Goal: Navigation & Orientation: Find specific page/section

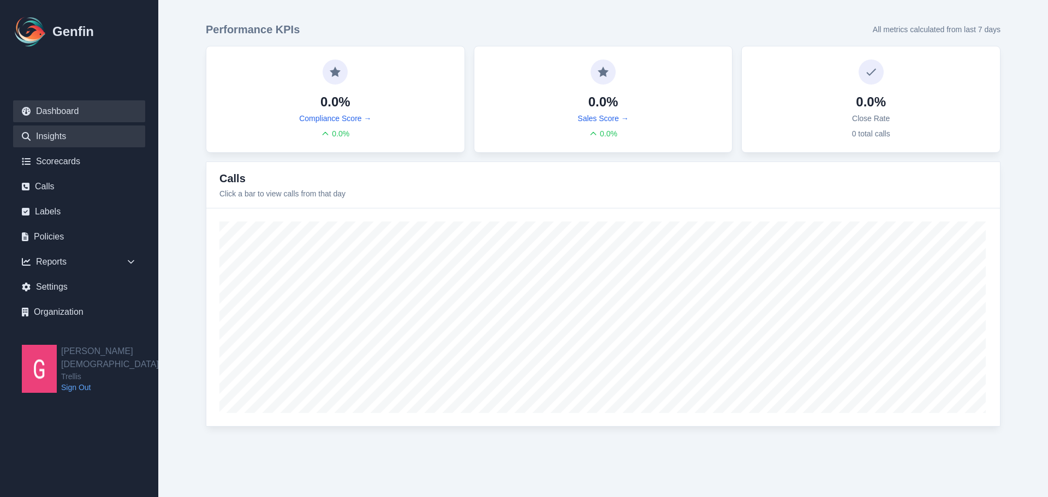
click at [62, 135] on link "Insights" at bounding box center [79, 137] width 132 height 22
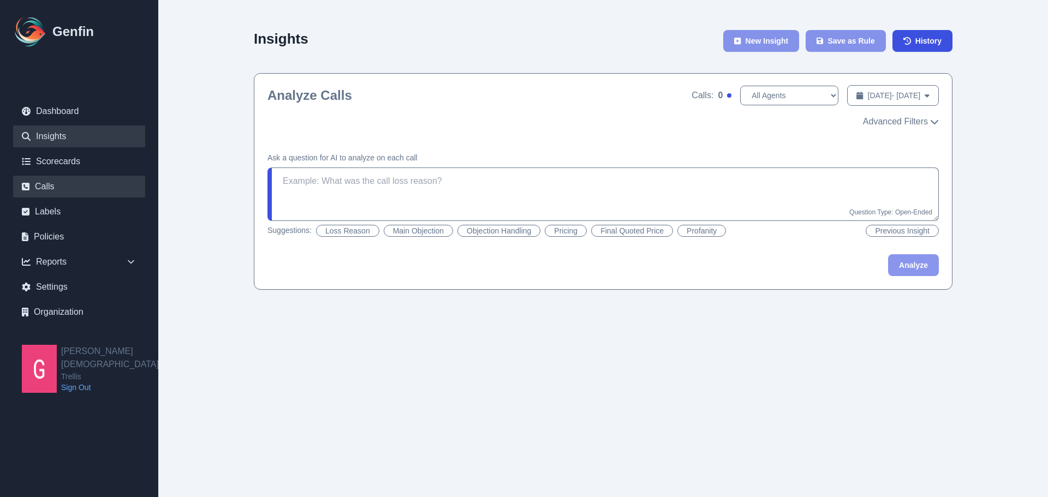
click at [69, 183] on link "Calls" at bounding box center [79, 187] width 132 height 22
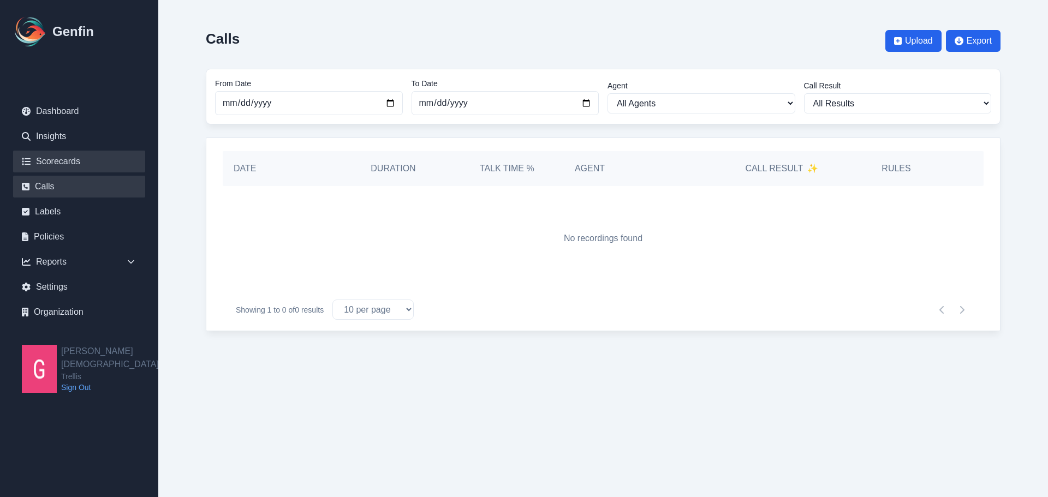
click at [73, 161] on link "Scorecards" at bounding box center [79, 162] width 132 height 22
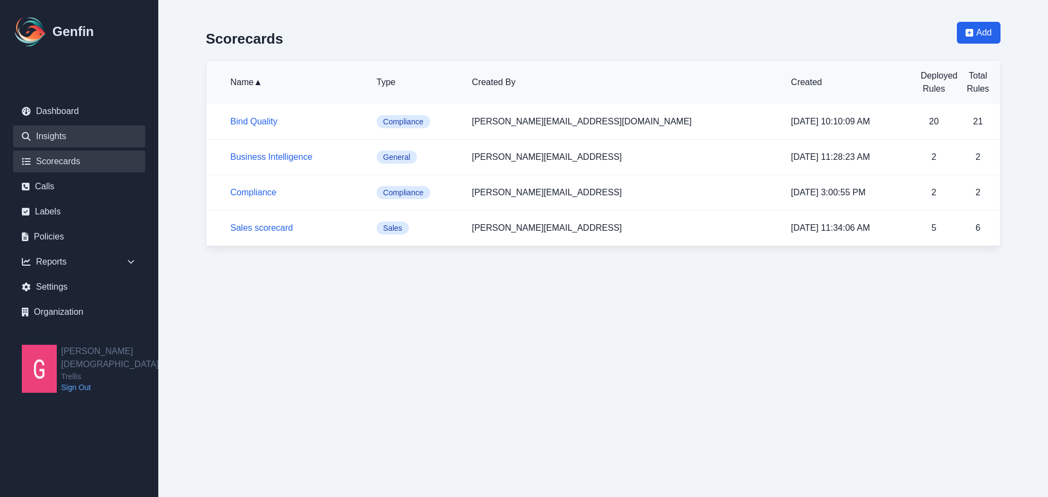
click at [67, 143] on link "Insights" at bounding box center [79, 137] width 132 height 22
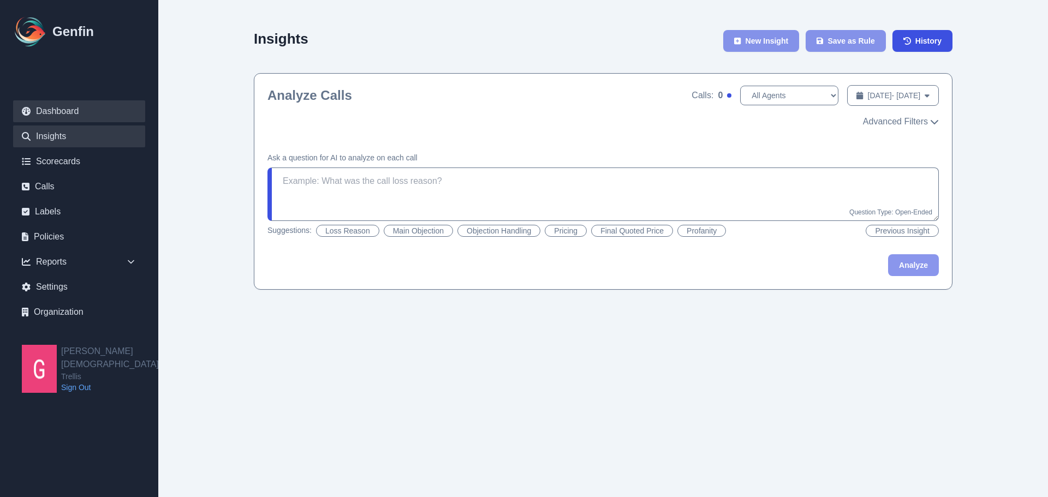
click at [73, 118] on link "Dashboard" at bounding box center [79, 111] width 132 height 22
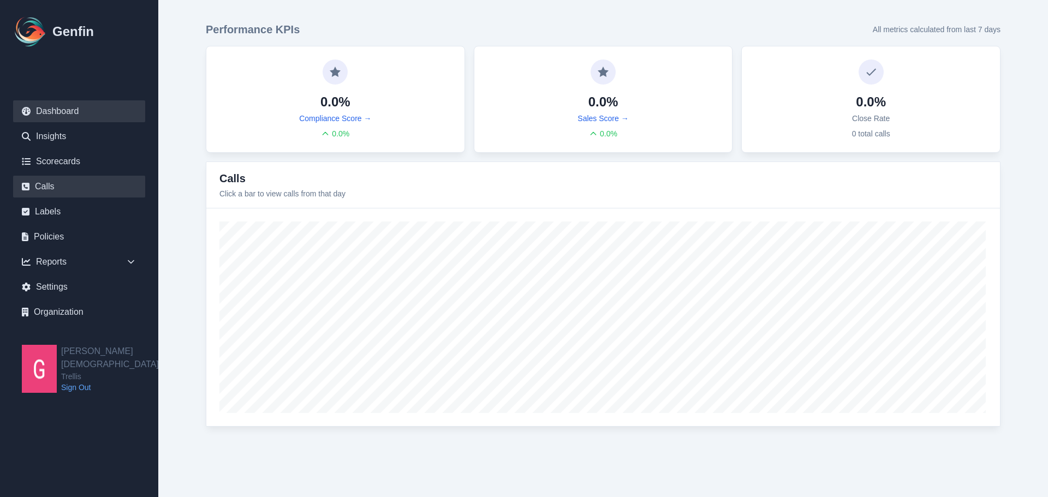
click at [70, 191] on link "Calls" at bounding box center [79, 187] width 132 height 22
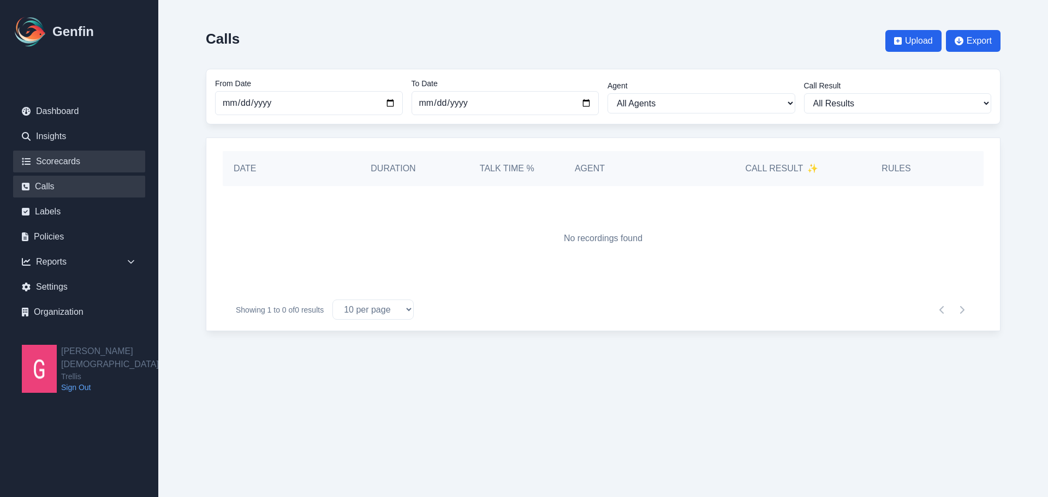
click at [69, 166] on link "Scorecards" at bounding box center [79, 162] width 132 height 22
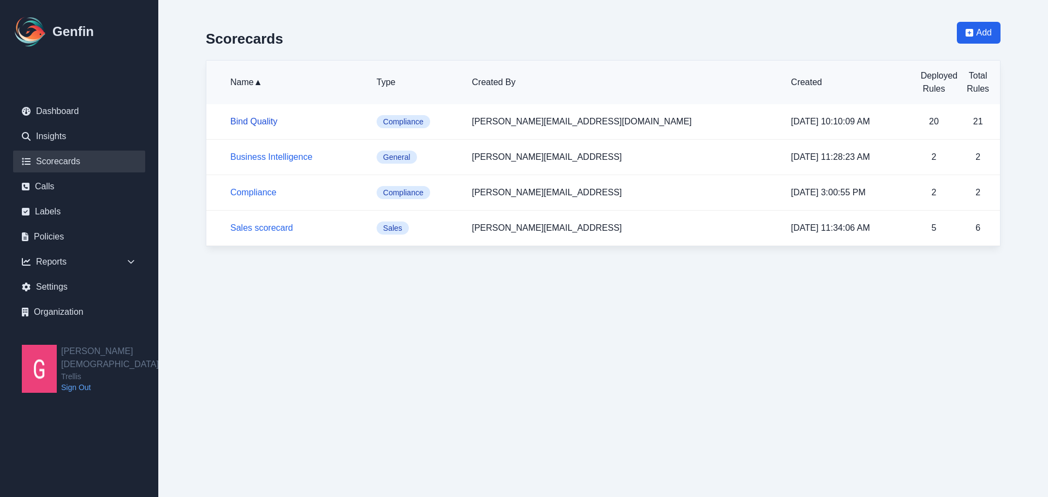
click at [239, 125] on link "Bind Quality" at bounding box center [253, 121] width 47 height 9
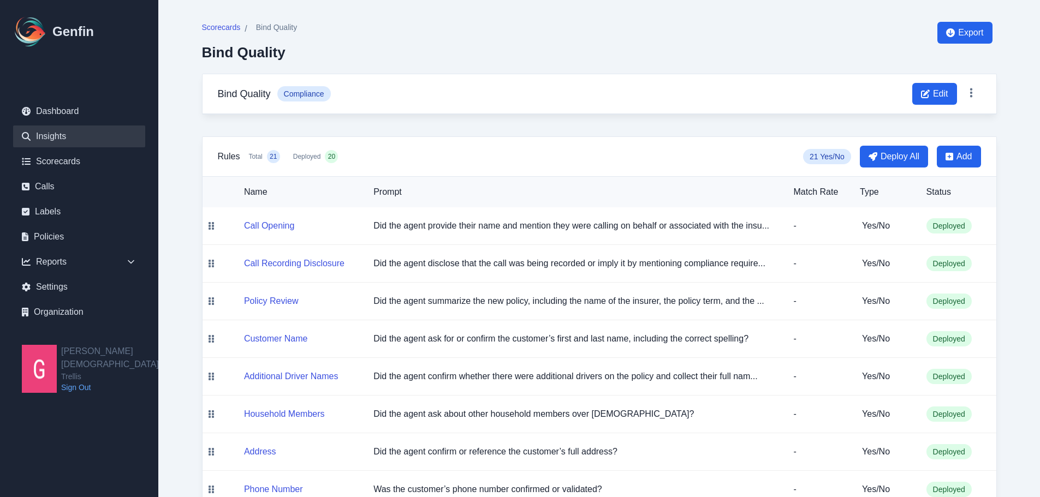
click at [50, 146] on link "Insights" at bounding box center [79, 137] width 132 height 22
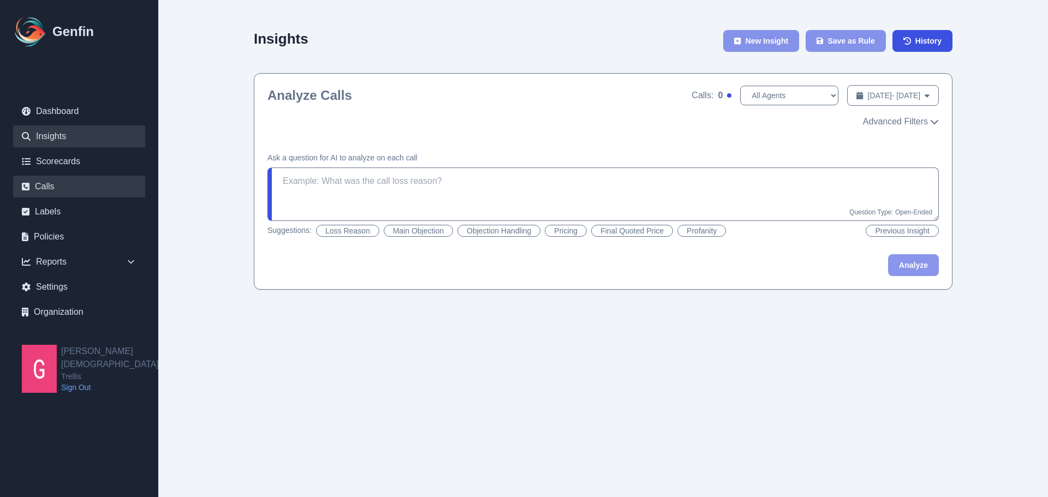
click at [55, 193] on link "Calls" at bounding box center [79, 187] width 132 height 22
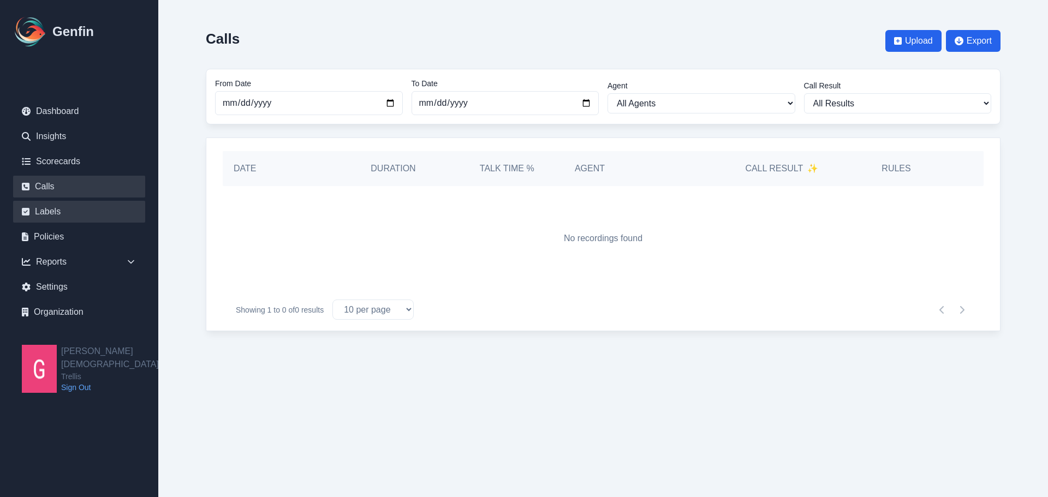
click at [59, 210] on link "Labels" at bounding box center [79, 212] width 132 height 22
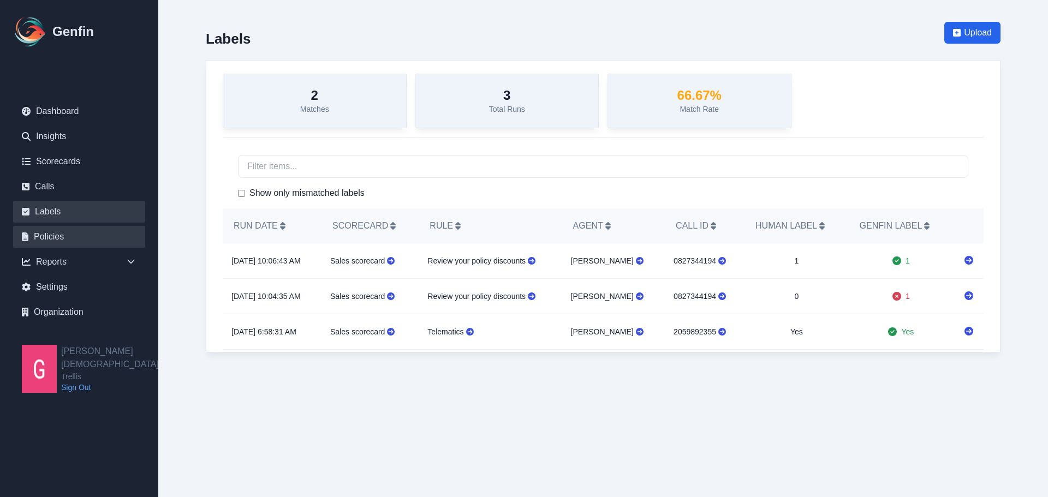
click at [62, 241] on link "Policies" at bounding box center [79, 237] width 132 height 22
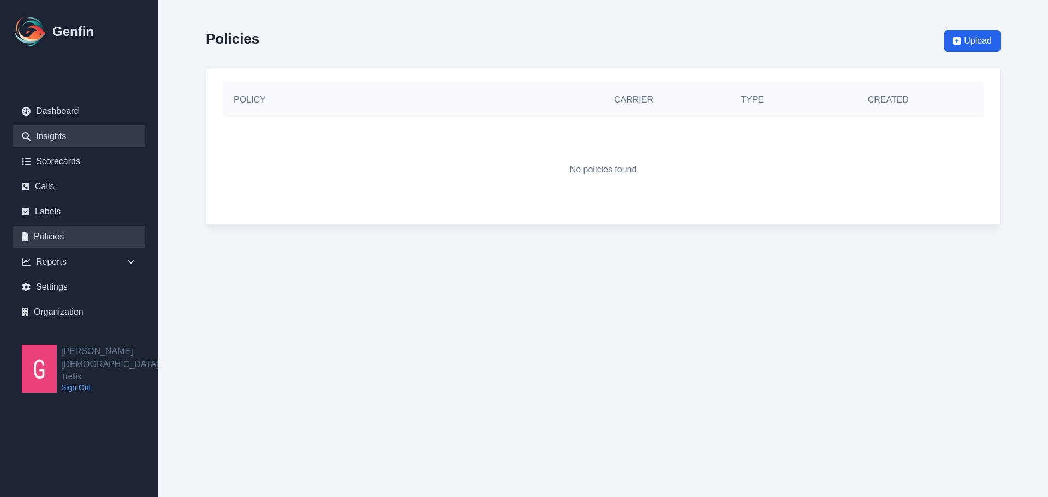
click at [68, 145] on link "Insights" at bounding box center [79, 137] width 132 height 22
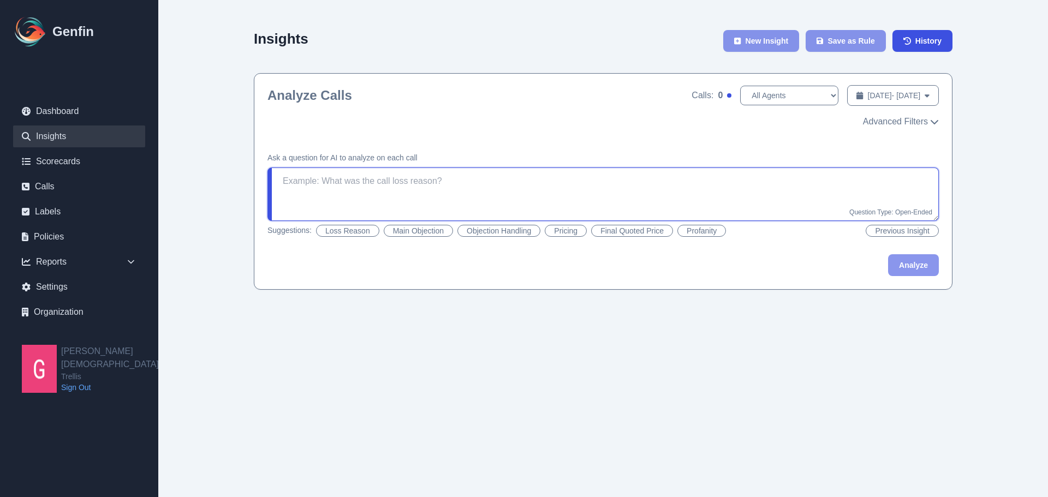
click at [352, 183] on textarea at bounding box center [602, 194] width 671 height 53
click at [358, 312] on html "Genfin Dashboard Insights Scorecards Calls Labels Policies Reports Sales Compli…" at bounding box center [524, 156] width 1048 height 312
click at [740, 100] on select "All Agents" at bounding box center [789, 96] width 98 height 20
click at [576, 53] on div "Insights New Insight Save as Rule History" at bounding box center [603, 47] width 699 height 51
click at [214, 153] on div "Insights New Insight Save as Rule History Analyze Calls Calls: 0 All Agents [DA…" at bounding box center [603, 156] width 838 height 312
